Goal: Task Accomplishment & Management: Complete application form

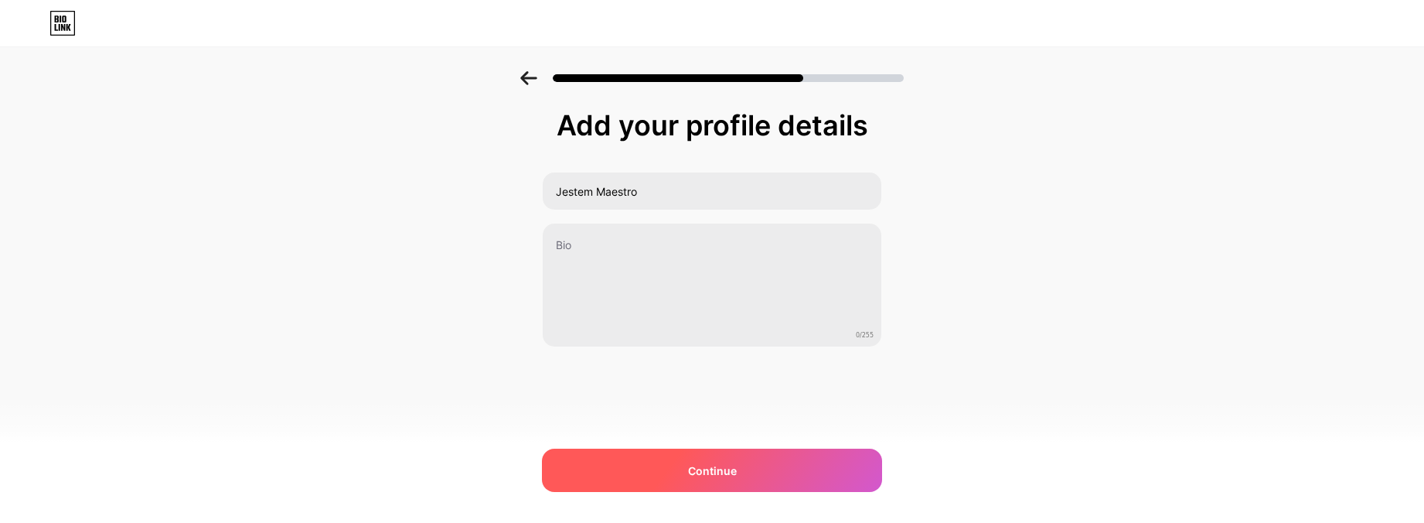
click at [639, 476] on div "Continue" at bounding box center [712, 470] width 340 height 43
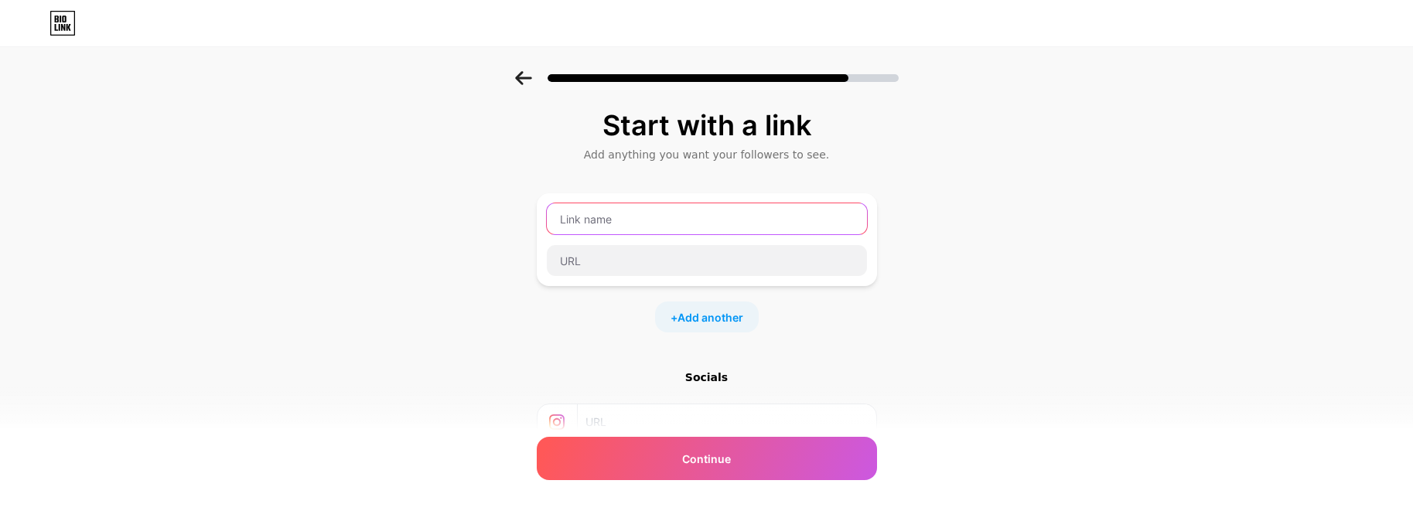
click at [565, 211] on input "text" at bounding box center [707, 218] width 320 height 31
click at [602, 217] on input "text" at bounding box center [707, 218] width 320 height 31
type input "Discord"
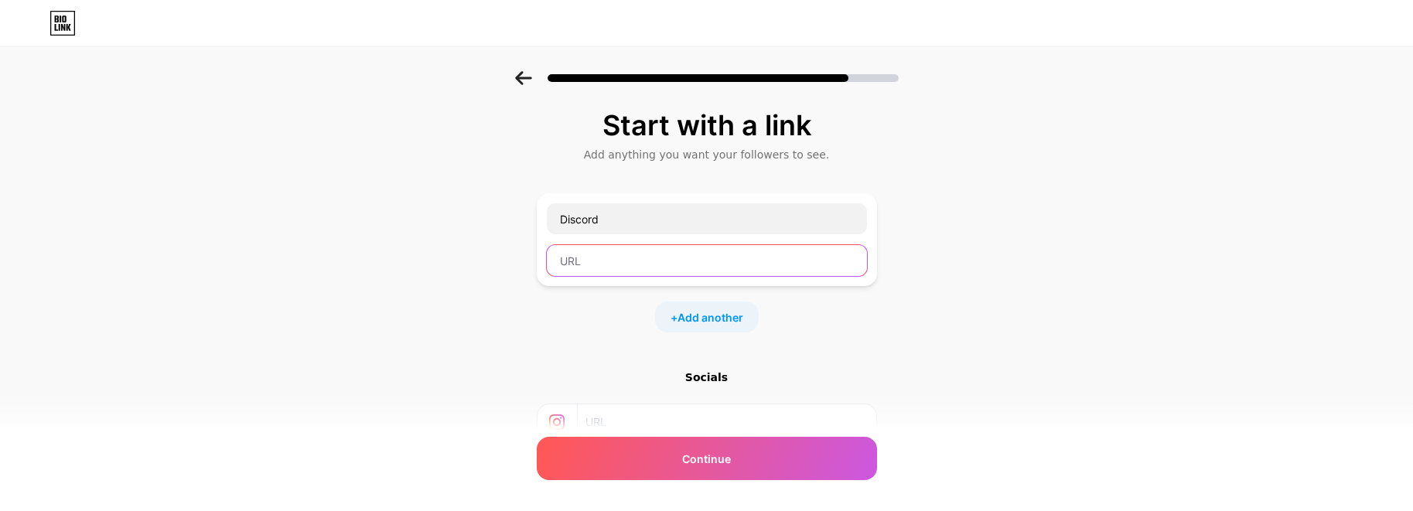
click at [585, 261] on input "text" at bounding box center [707, 260] width 320 height 31
click at [418, 441] on div "Start with a link Add anything you want your followers to see. Discord + Add an…" at bounding box center [706, 343] width 1413 height 544
click at [616, 256] on input "text" at bounding box center [707, 260] width 320 height 31
paste input "[URL][DOMAIN_NAME]"
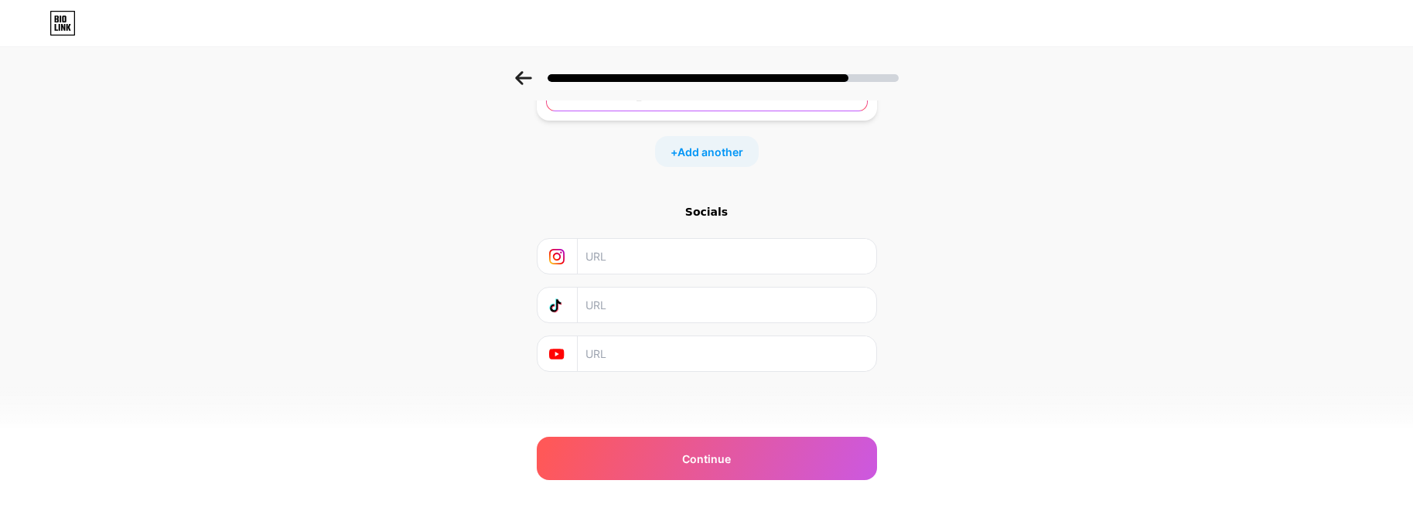
scroll to position [88, 0]
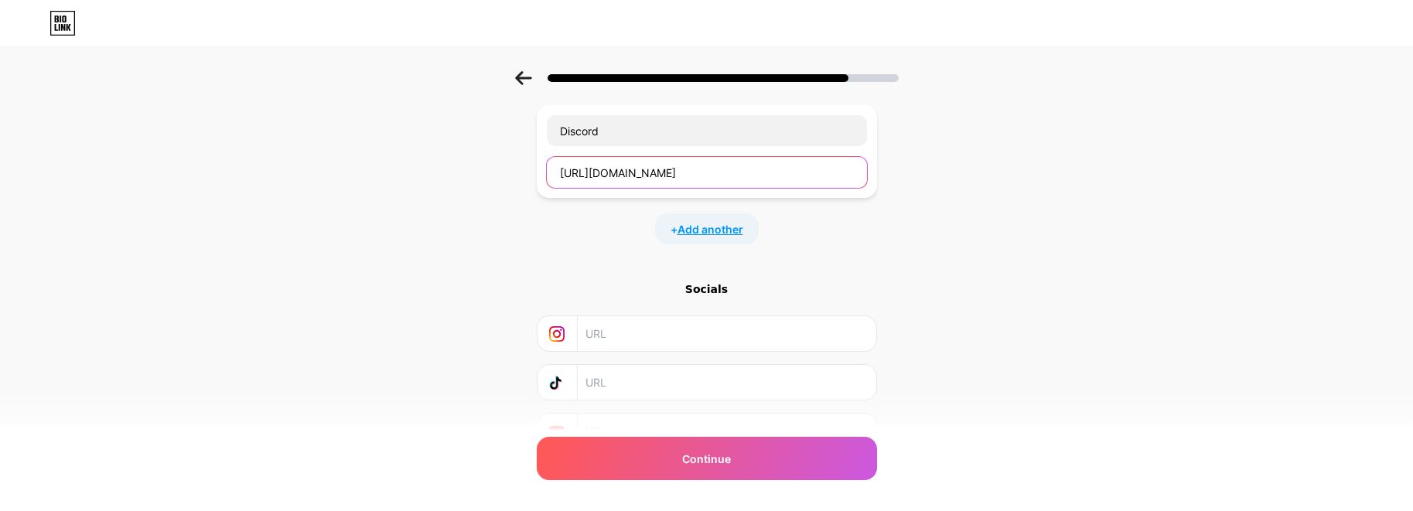
type input "[URL][DOMAIN_NAME]"
click at [718, 230] on span "Add another" at bounding box center [710, 229] width 66 height 16
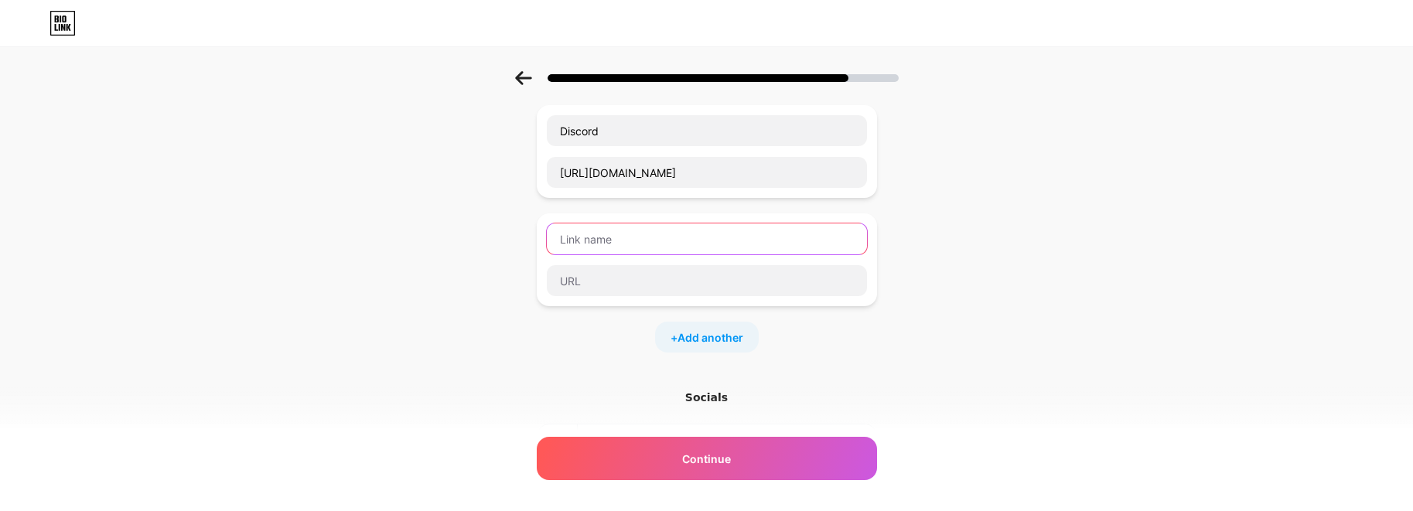
click at [636, 237] on input "text" at bounding box center [707, 238] width 320 height 31
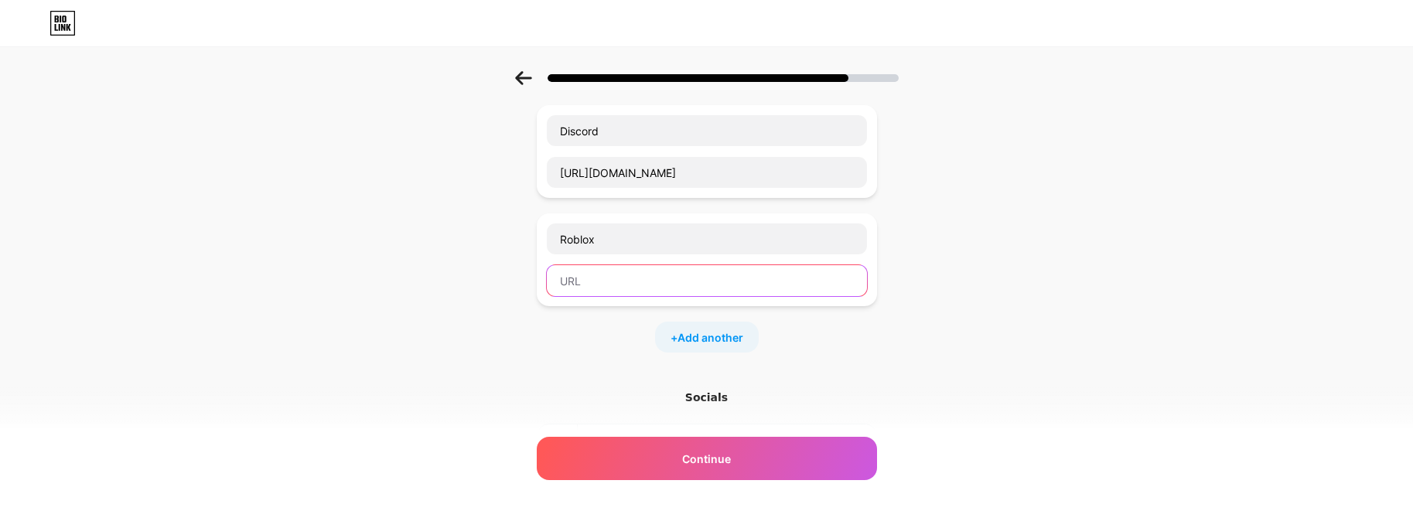
drag, startPoint x: 615, startPoint y: 275, endPoint x: 612, endPoint y: 283, distance: 8.8
click at [614, 283] on input "text" at bounding box center [707, 280] width 320 height 31
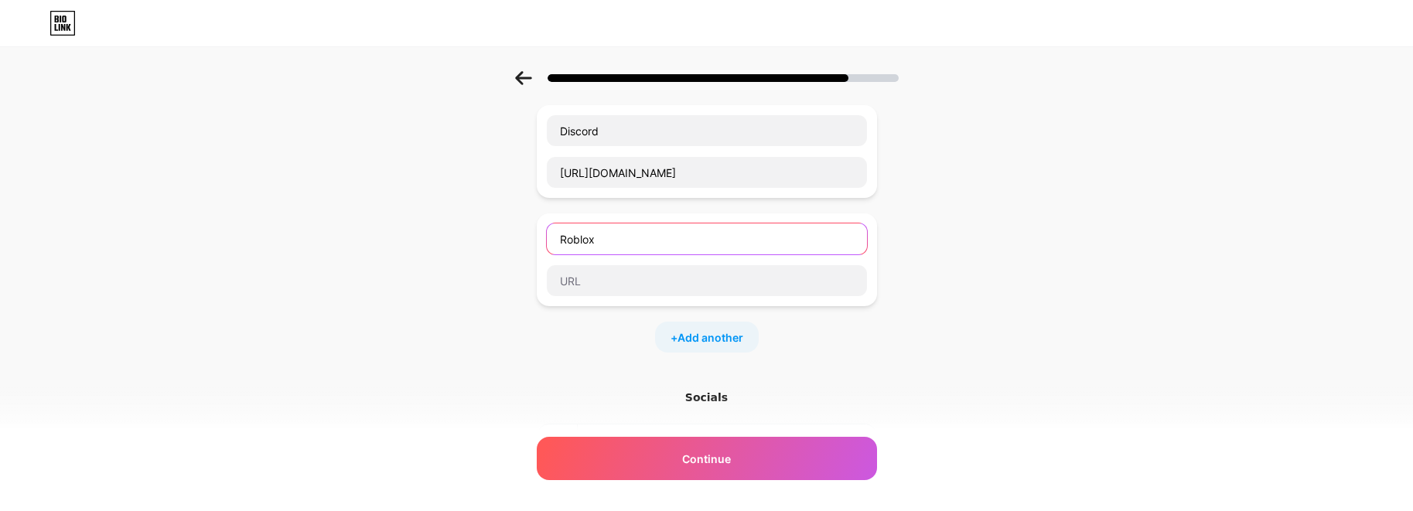
click at [658, 237] on input "Roblox" at bounding box center [707, 238] width 320 height 31
type input "Roblox Profil"
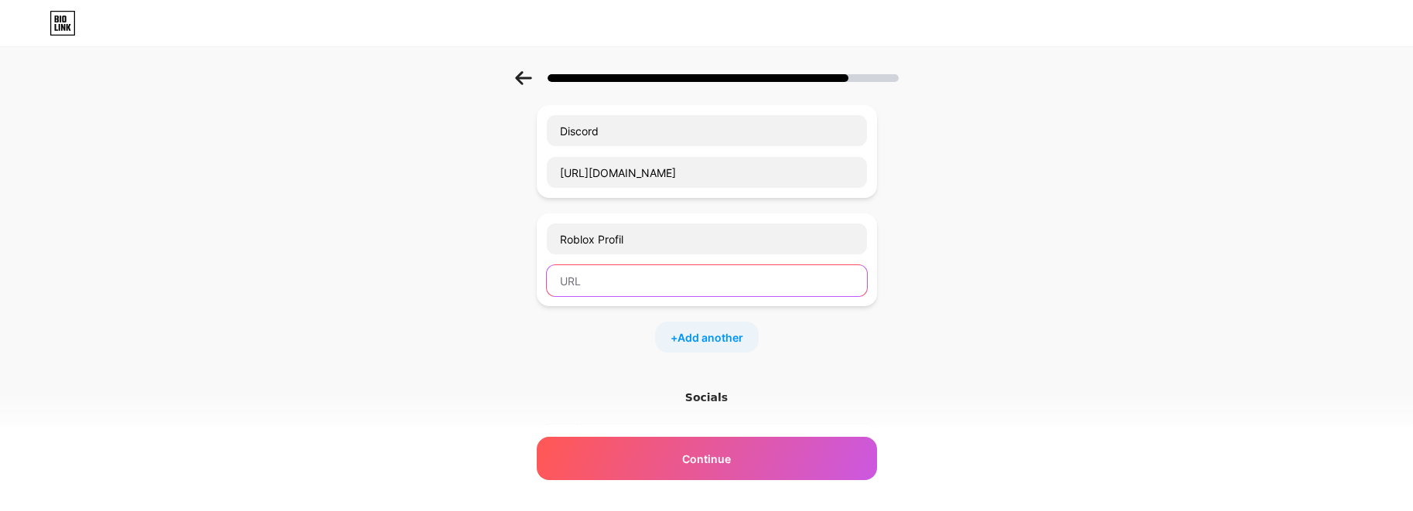
click at [658, 292] on input "text" at bounding box center [707, 280] width 320 height 31
click at [606, 269] on input "text" at bounding box center [707, 280] width 320 height 31
paste input "[URL][DOMAIN_NAME]"
type input "[URL][DOMAIN_NAME]"
click at [707, 331] on span "Add another" at bounding box center [710, 337] width 66 height 16
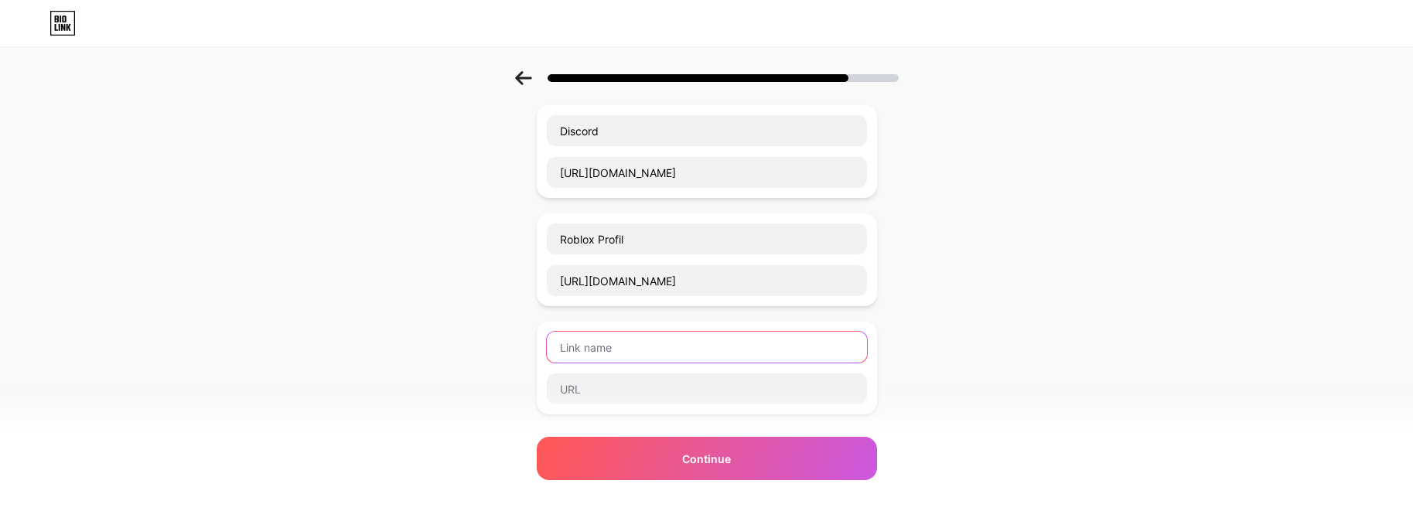
click at [656, 336] on input "text" at bounding box center [707, 347] width 320 height 31
click at [633, 350] on input "text" at bounding box center [707, 347] width 320 height 31
type input "Tipply"
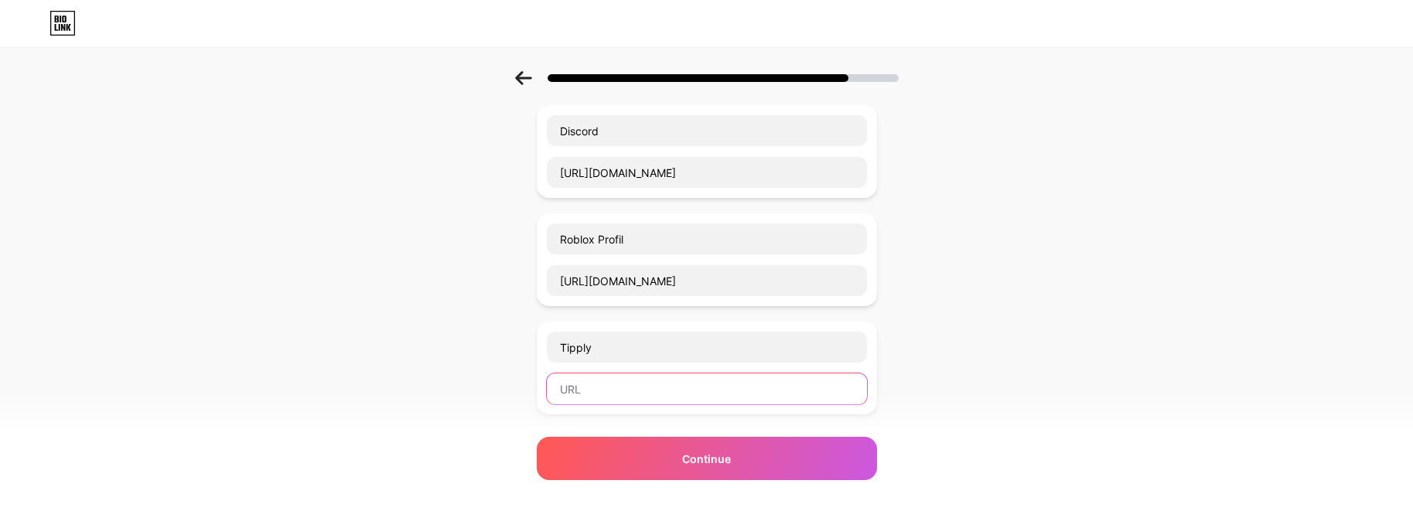
click at [605, 388] on input "text" at bounding box center [707, 388] width 320 height 31
paste input "[URL][DOMAIN_NAME]"
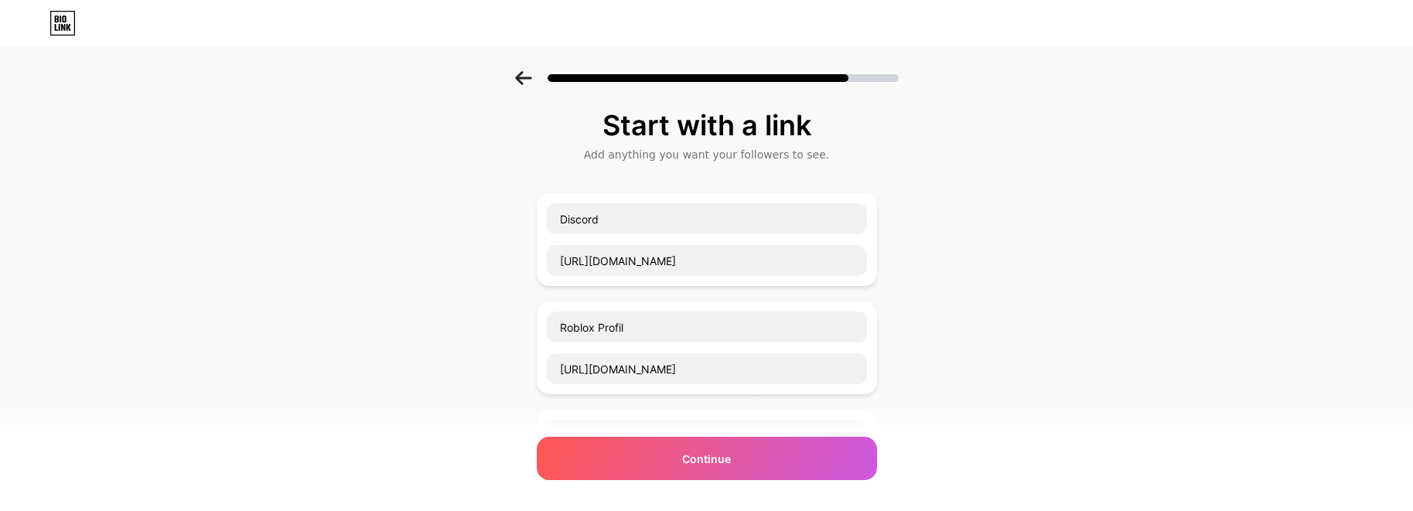
scroll to position [155, 0]
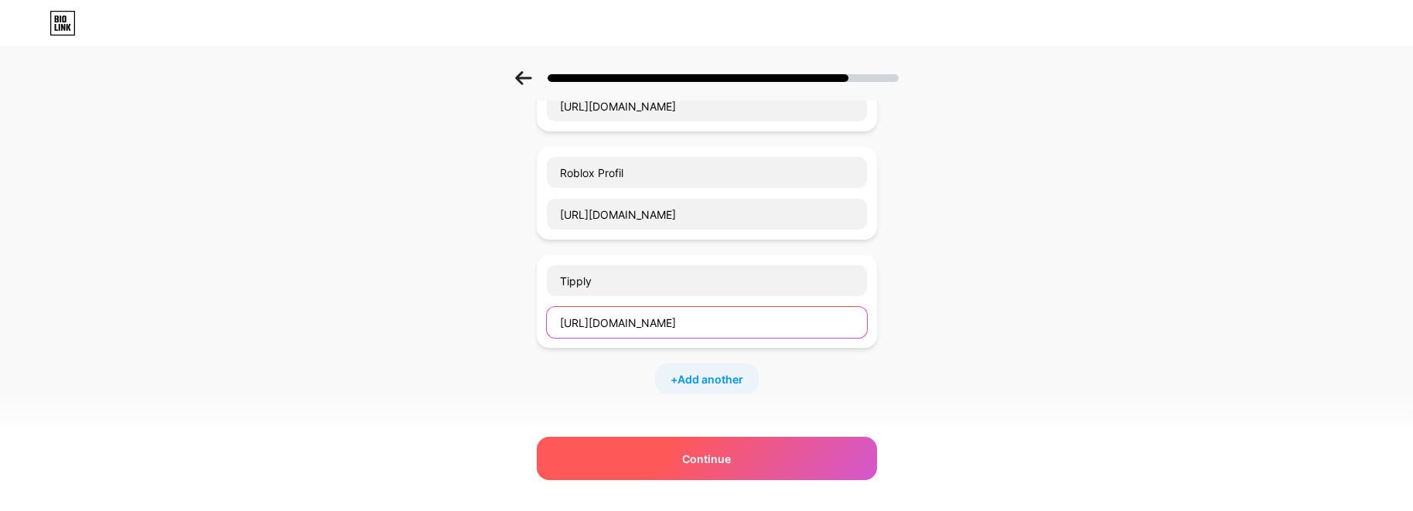
type input "[URL][DOMAIN_NAME]"
click at [703, 452] on span "Continue" at bounding box center [706, 459] width 49 height 16
click at [704, 452] on span "Continue" at bounding box center [706, 459] width 49 height 16
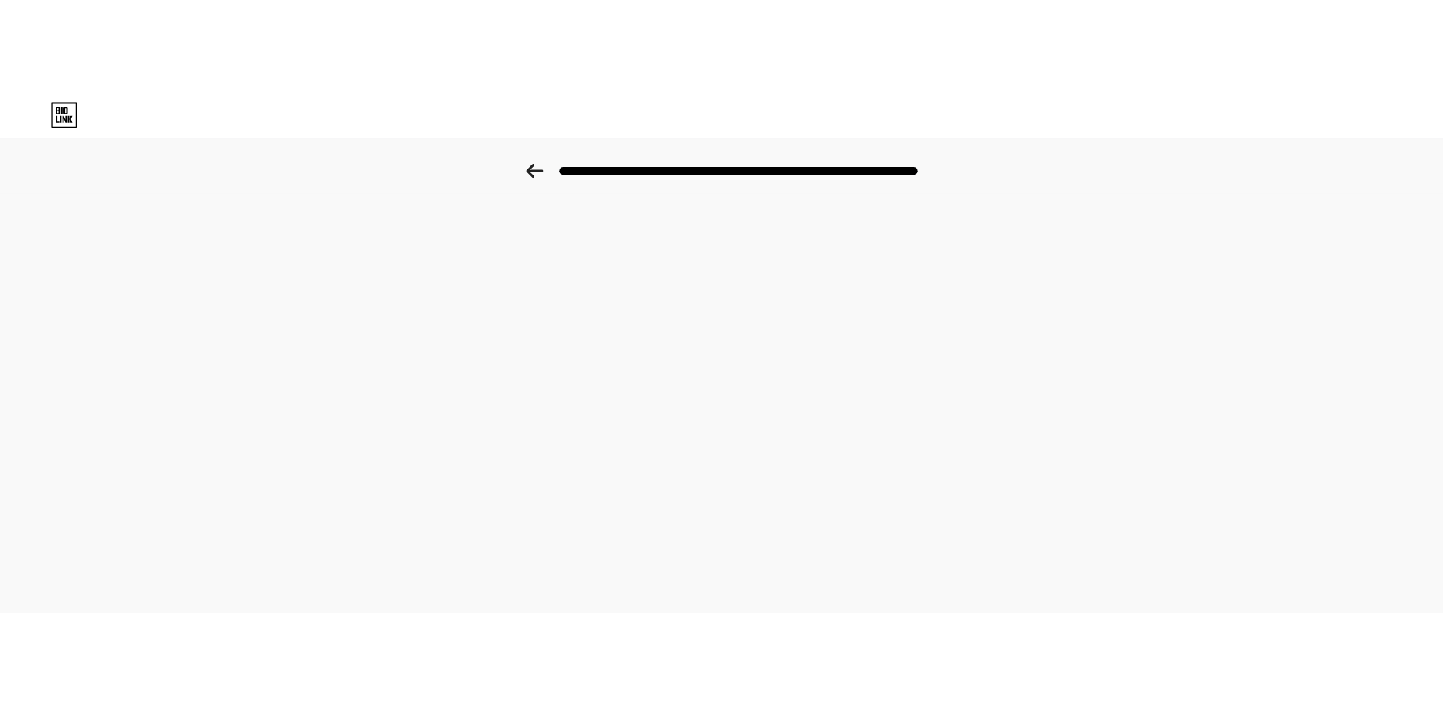
scroll to position [0, 0]
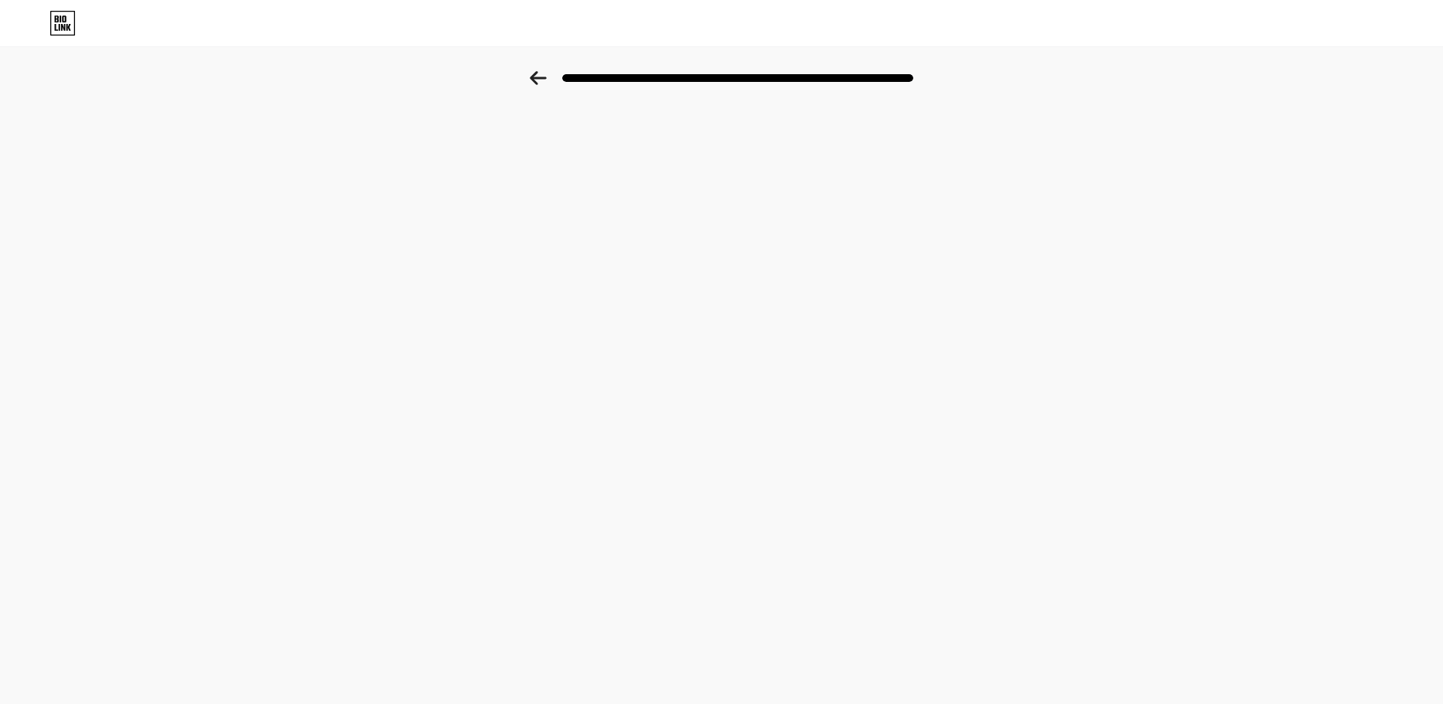
click at [529, 74] on div at bounding box center [721, 73] width 1443 height 54
click at [537, 76] on icon at bounding box center [538, 78] width 17 height 14
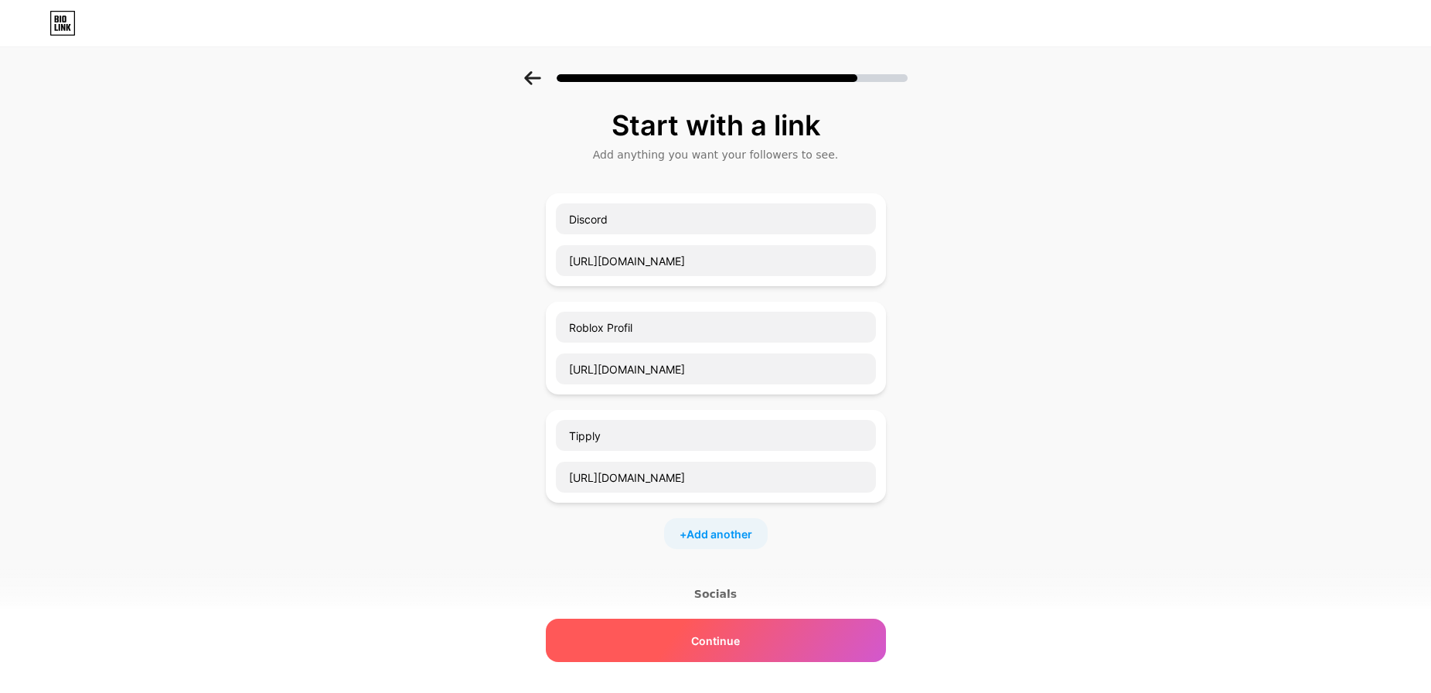
click at [725, 522] on span "Continue" at bounding box center [715, 641] width 49 height 16
click at [726, 522] on span "Continue" at bounding box center [715, 641] width 49 height 16
click at [790, 522] on div "Continue" at bounding box center [716, 640] width 340 height 43
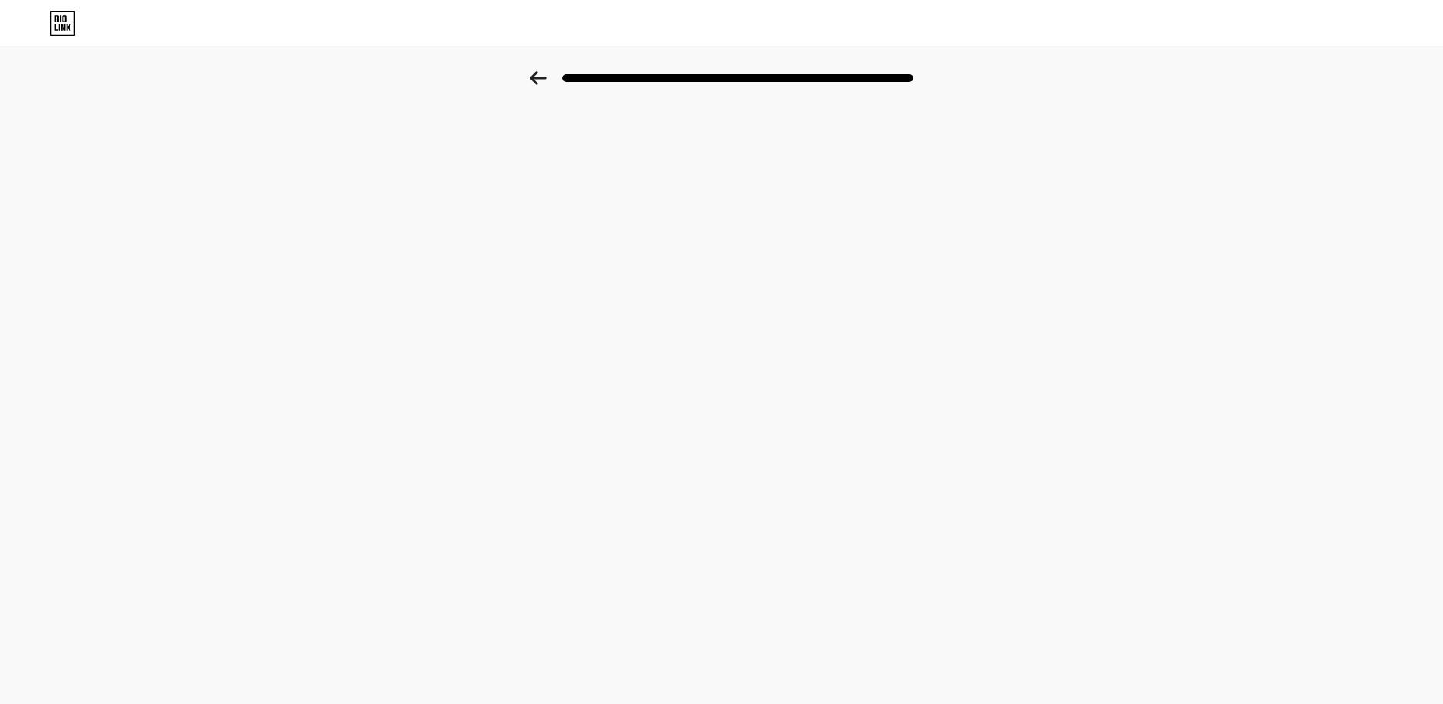
click at [64, 29] on icon at bounding box center [63, 27] width 4 height 7
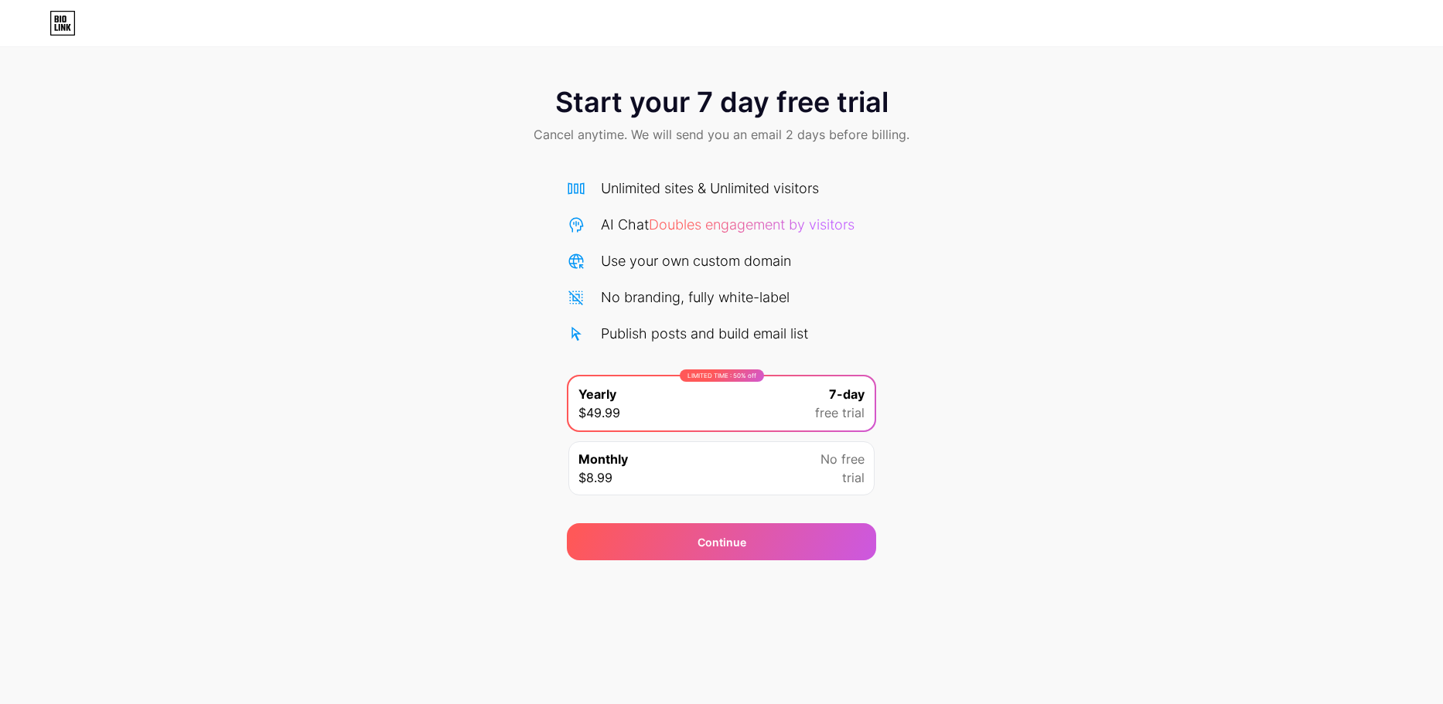
click at [54, 19] on icon at bounding box center [62, 23] width 26 height 25
